Goal: Information Seeking & Learning: Compare options

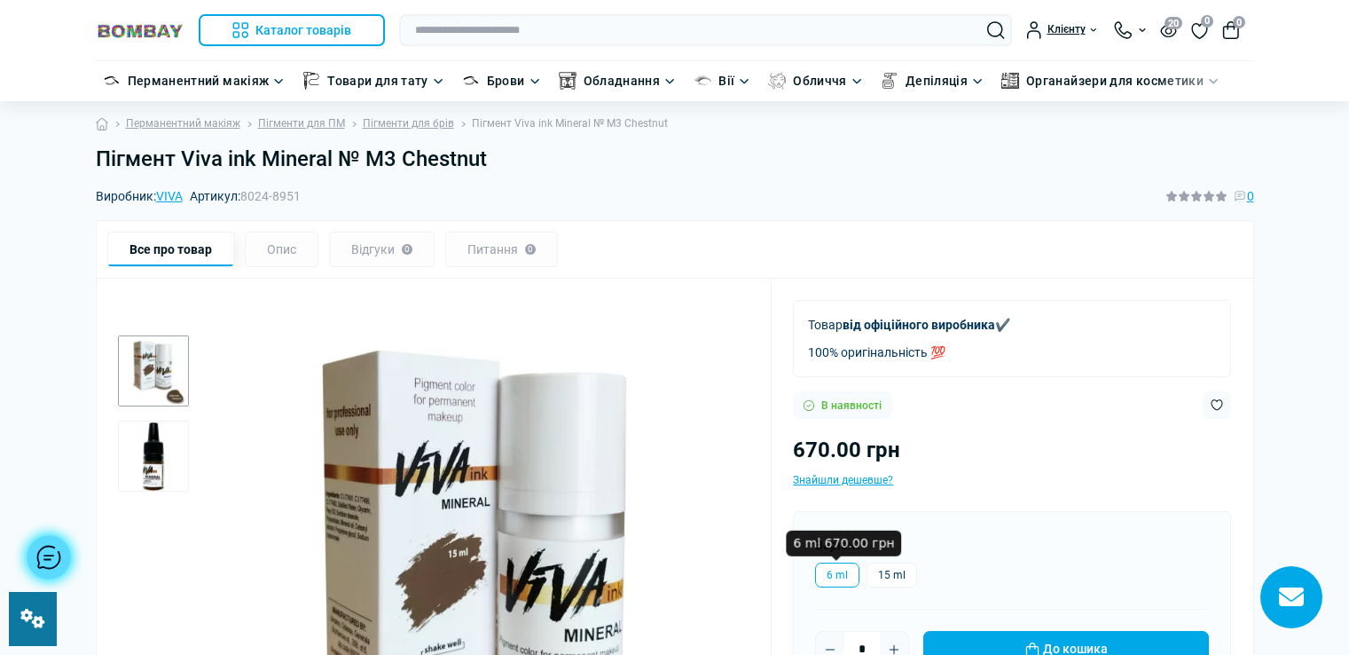
click at [837, 569] on label "6 ml" at bounding box center [837, 574] width 44 height 25
click at [494, 158] on h1 "Пігмент Viva ink Mineral № M3 Chestnut" at bounding box center [675, 159] width 1159 height 26
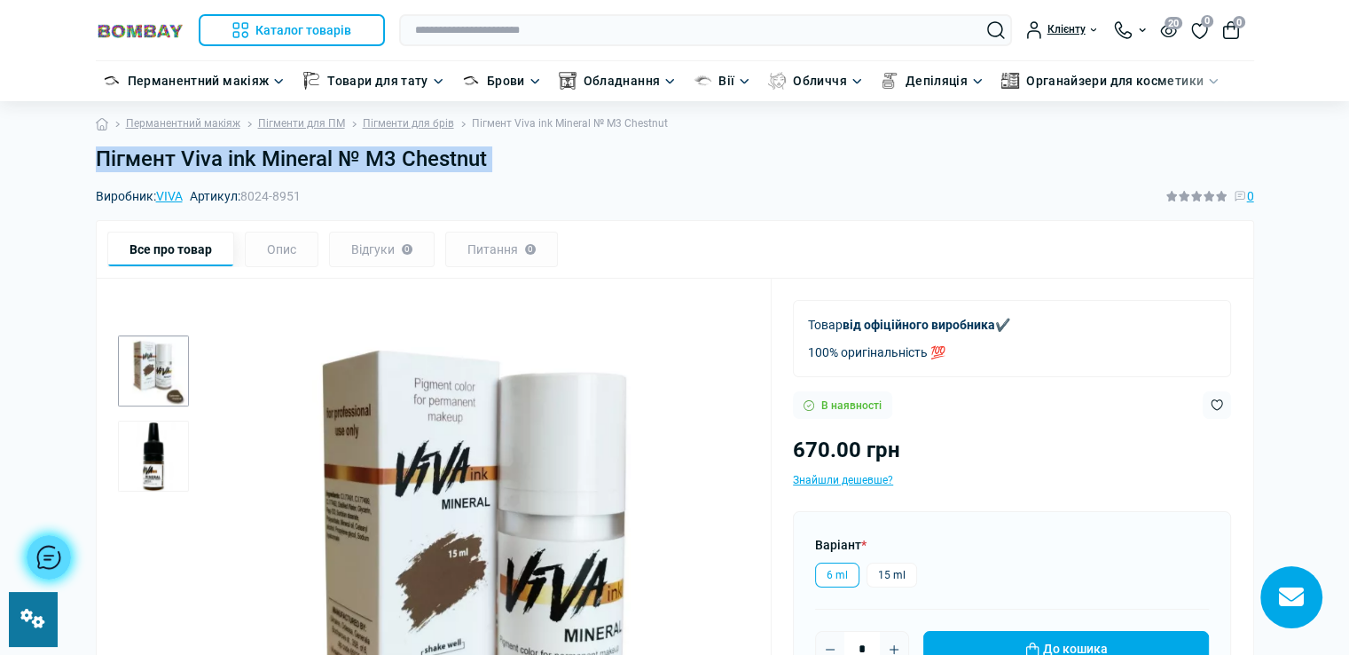
click at [494, 158] on h1 "Пігмент Viva ink Mineral № M3 Chestnut" at bounding box center [675, 159] width 1159 height 26
copy main "Пігмент Viva ink Mineral № M3 Chestnut"
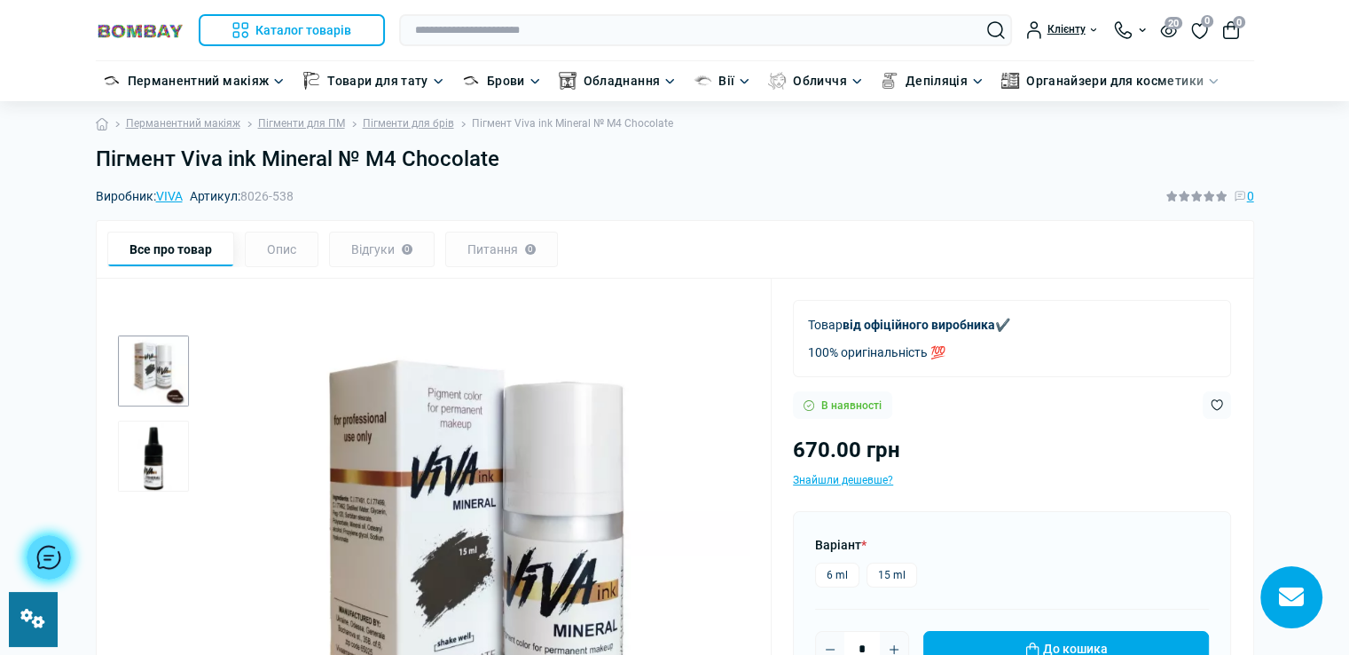
click at [502, 162] on h1 "Пігмент Viva ink Mineral № M4 Chocolate" at bounding box center [675, 159] width 1159 height 26
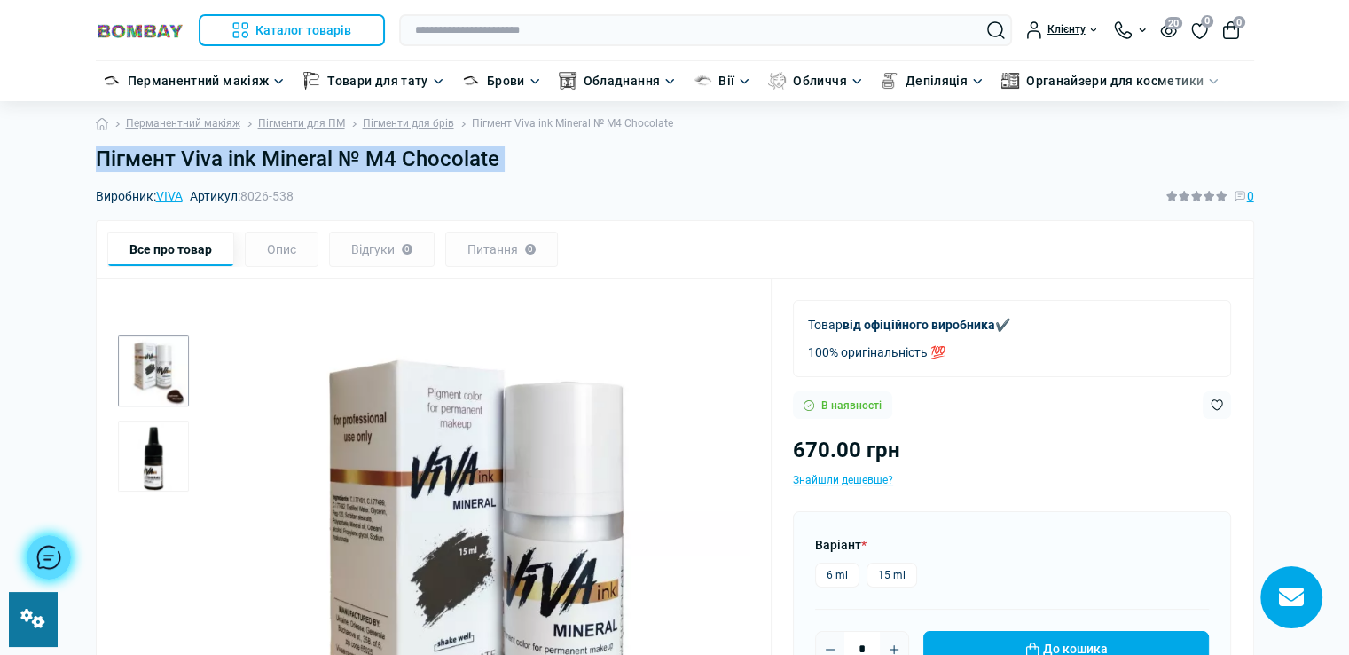
click at [502, 162] on h1 "Пігмент Viva ink Mineral № M4 Chocolate" at bounding box center [675, 159] width 1159 height 26
copy main "Пігмент Viva ink Mineral № M4 Chocolate"
